Goal: Task Accomplishment & Management: Manage account settings

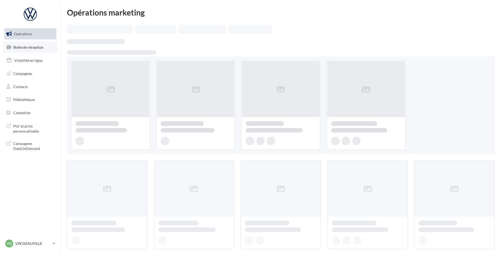
click at [32, 44] on link "Boîte de réception" at bounding box center [30, 47] width 54 height 11
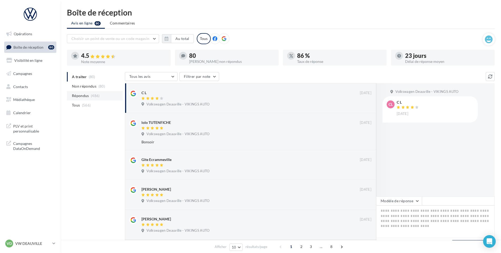
click at [75, 96] on span "Répondus" at bounding box center [80, 95] width 17 height 5
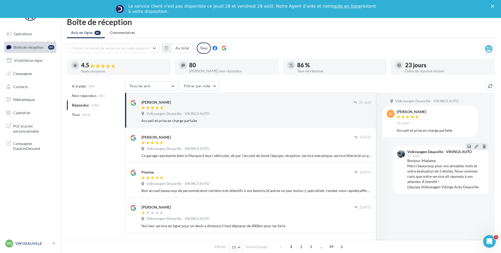
click at [35, 243] on p "VW DEAUVILLE" at bounding box center [32, 243] width 35 height 5
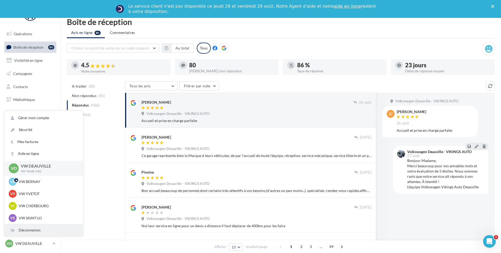
click at [37, 231] on div "Déconnexion" at bounding box center [43, 231] width 78 height 12
